Goal: Information Seeking & Learning: Learn about a topic

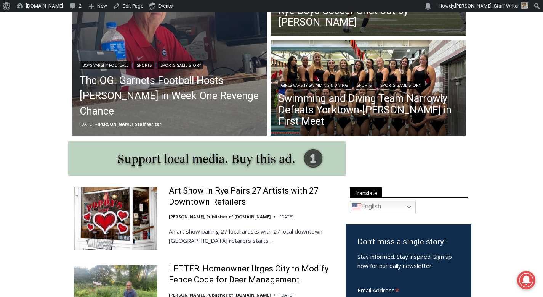
scroll to position [83, 0]
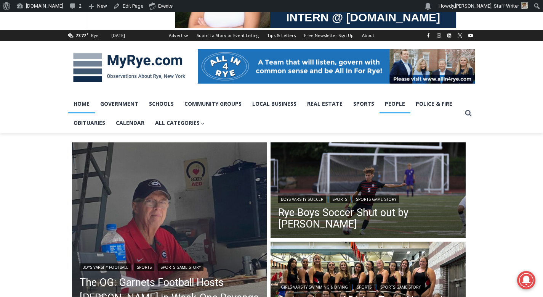
click at [391, 108] on link "People" at bounding box center [395, 103] width 31 height 19
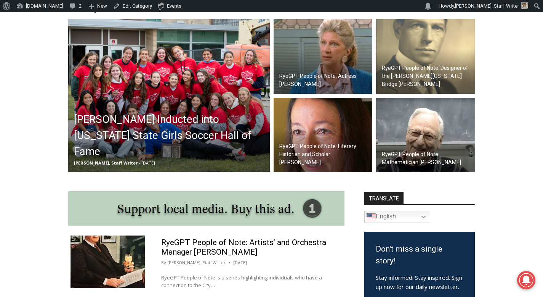
scroll to position [206, 0]
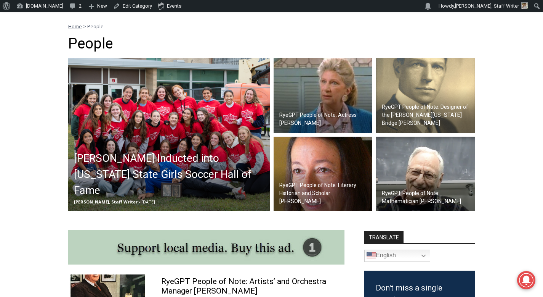
click at [319, 77] on img at bounding box center [323, 95] width 99 height 75
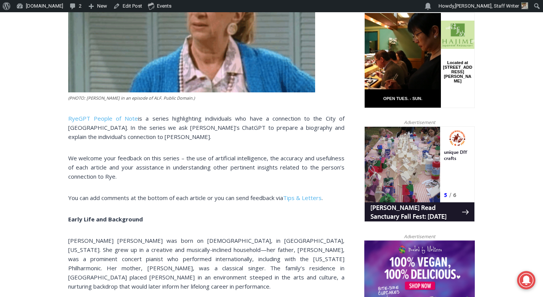
scroll to position [398, 0]
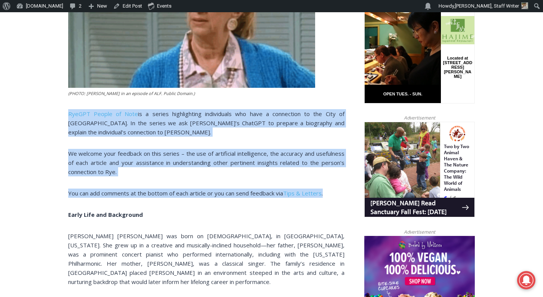
drag, startPoint x: 332, startPoint y: 198, endPoint x: 43, endPoint y: 111, distance: 302.4
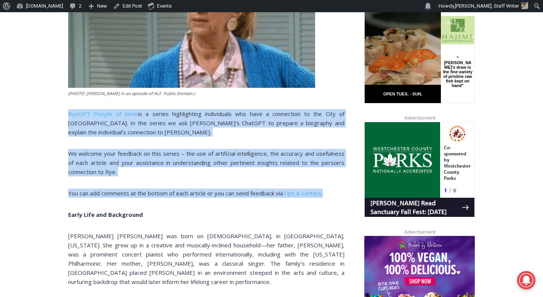
copy div "RyeGPT People of Note is a series highlighting individuals who have a connectio…"
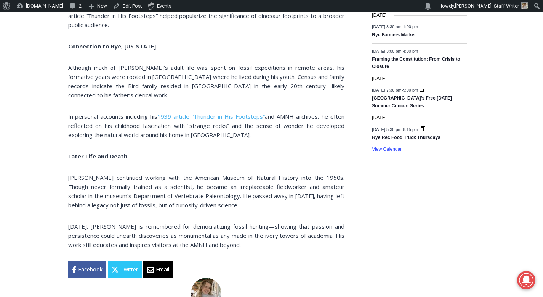
scroll to position [1230, 0]
